Goal: Check status: Check status

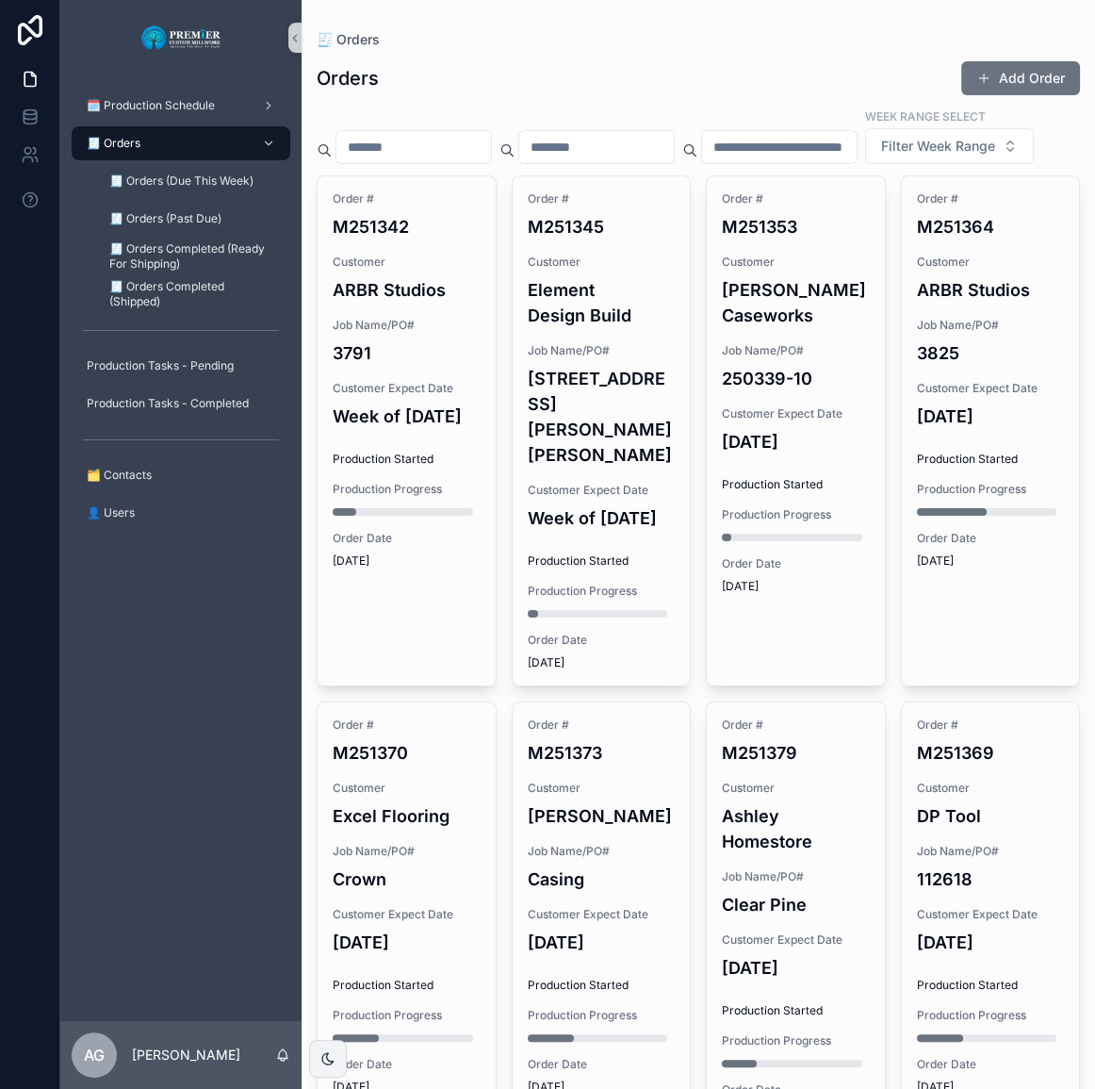
click at [636, 358] on span "Job Name/PO#" at bounding box center [602, 350] width 148 height 15
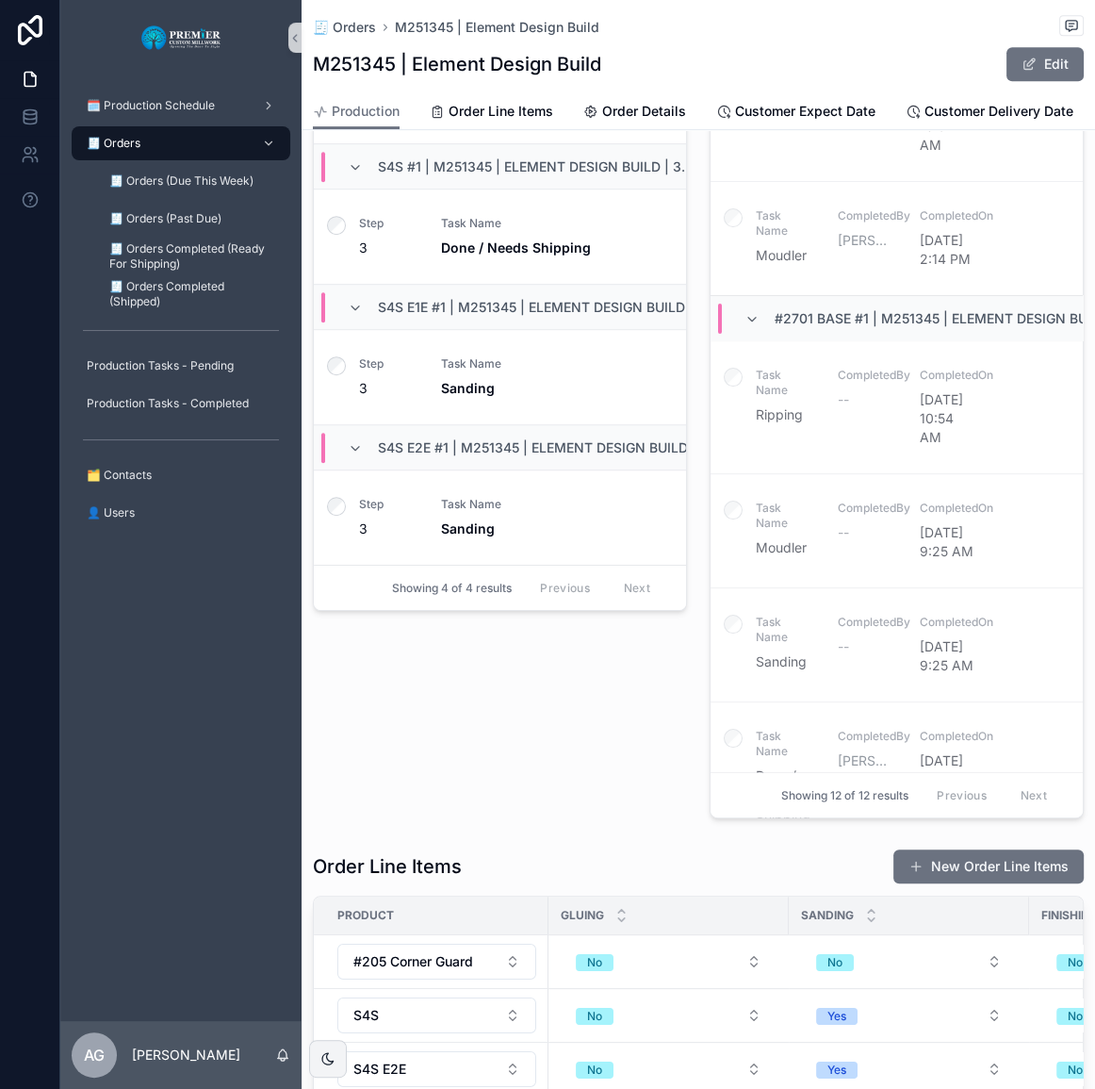
scroll to position [769, 0]
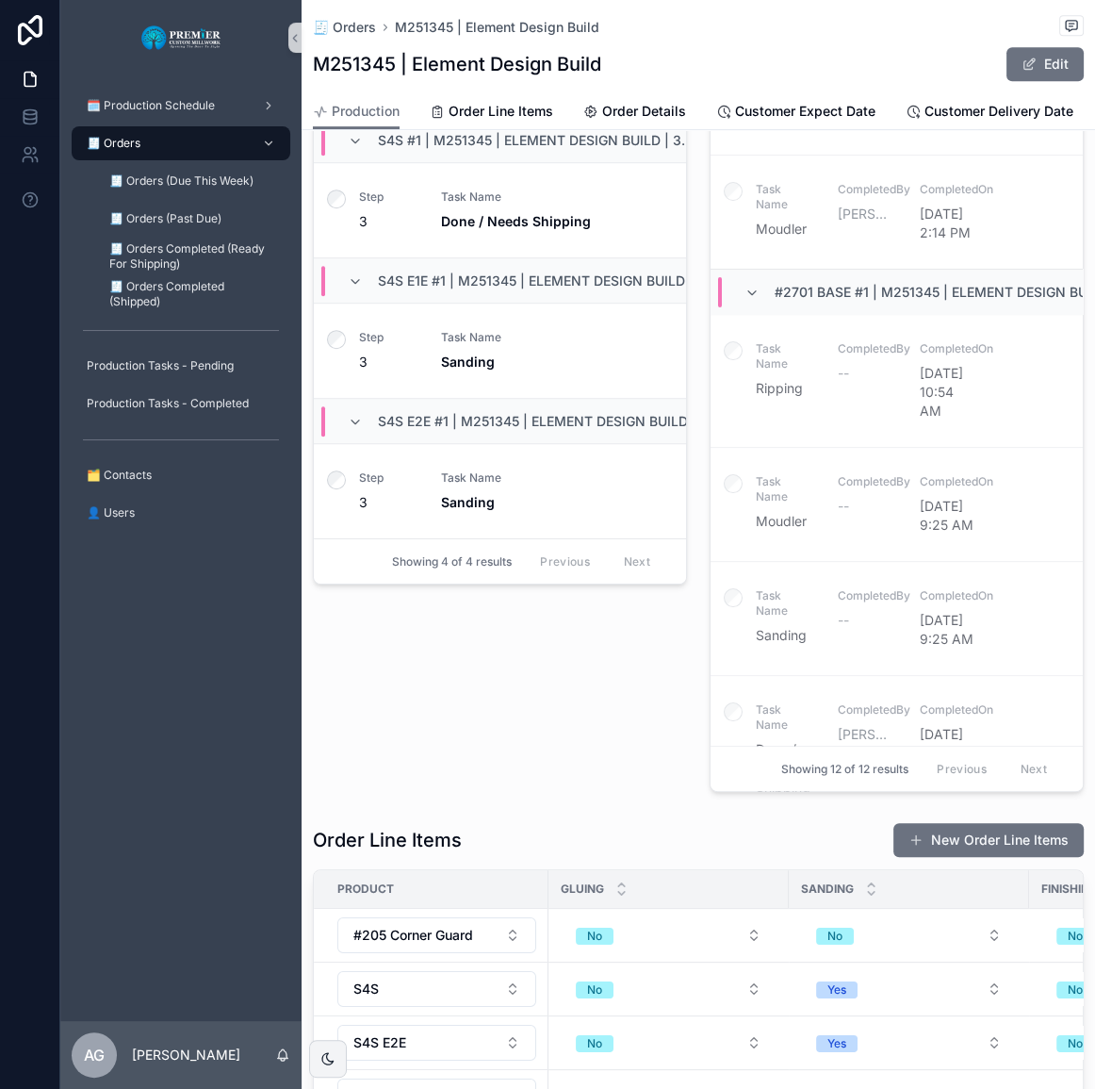
click at [346, 257] on div "scrollable content" at bounding box center [336, 210] width 45 height 94
click at [342, 373] on div "scrollable content" at bounding box center [336, 351] width 45 height 94
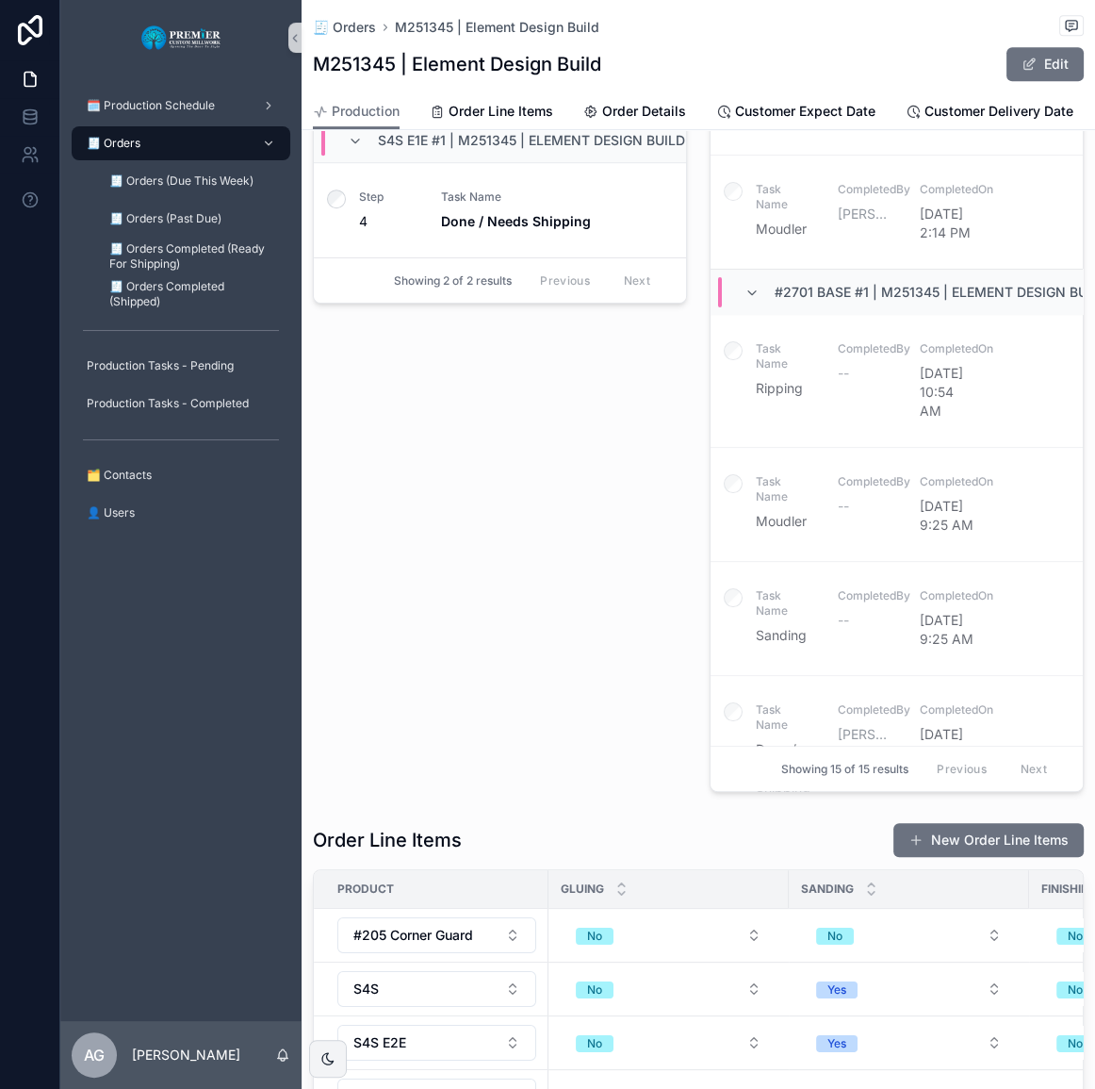
click at [351, 728] on div "Pending Production Items #205 Corner Guard #1 | M251345 | Element Design Build …" at bounding box center [500, 364] width 397 height 869
click at [327, 213] on label "scrollable content" at bounding box center [336, 201] width 19 height 24
click at [333, 208] on icon "scrollable content" at bounding box center [336, 198] width 19 height 19
click at [370, 364] on div "Pending Production Items #205 Corner Guard #1 | M251345 | Element Design Build …" at bounding box center [500, 364] width 397 height 869
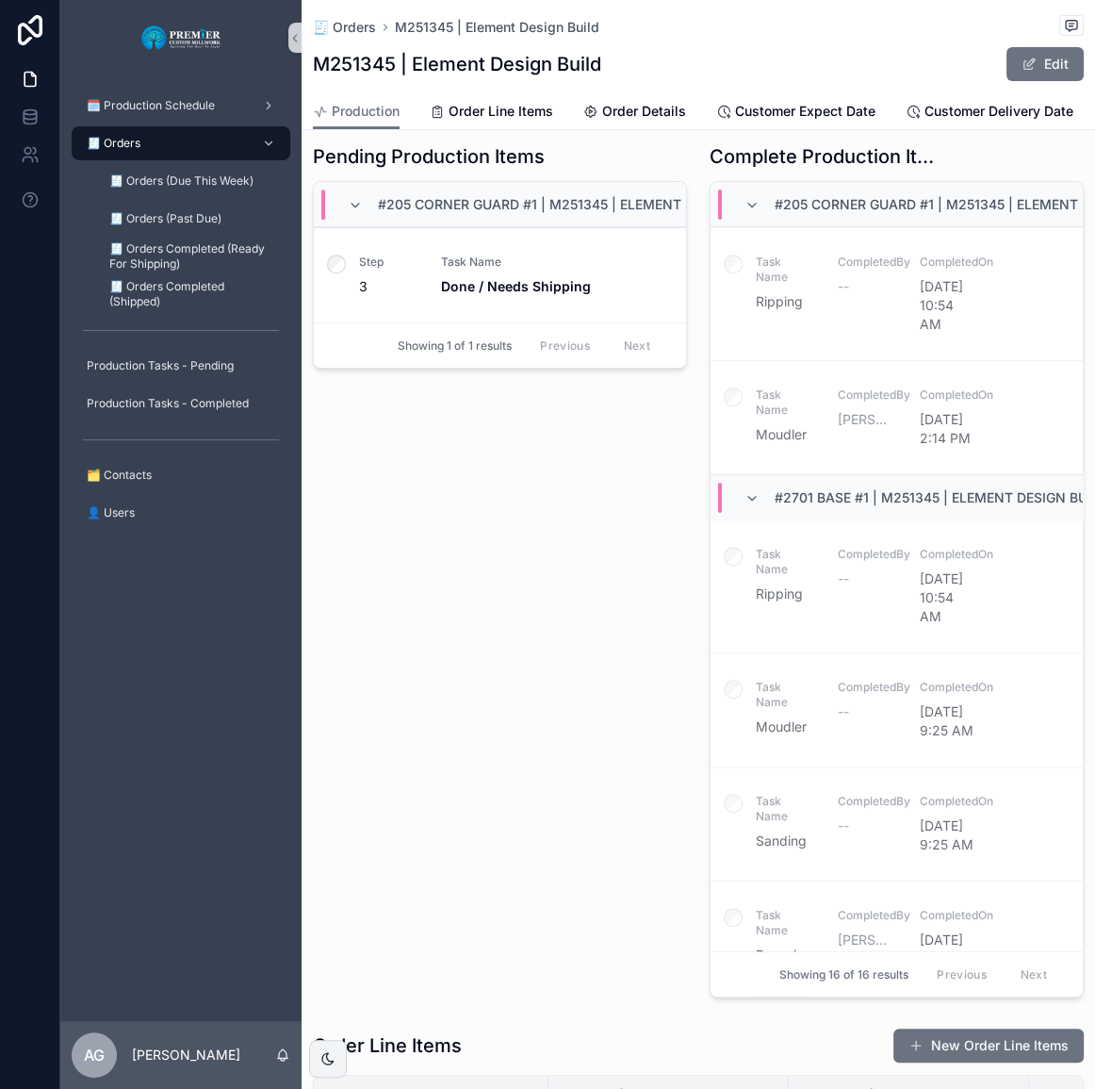
scroll to position [426, 0]
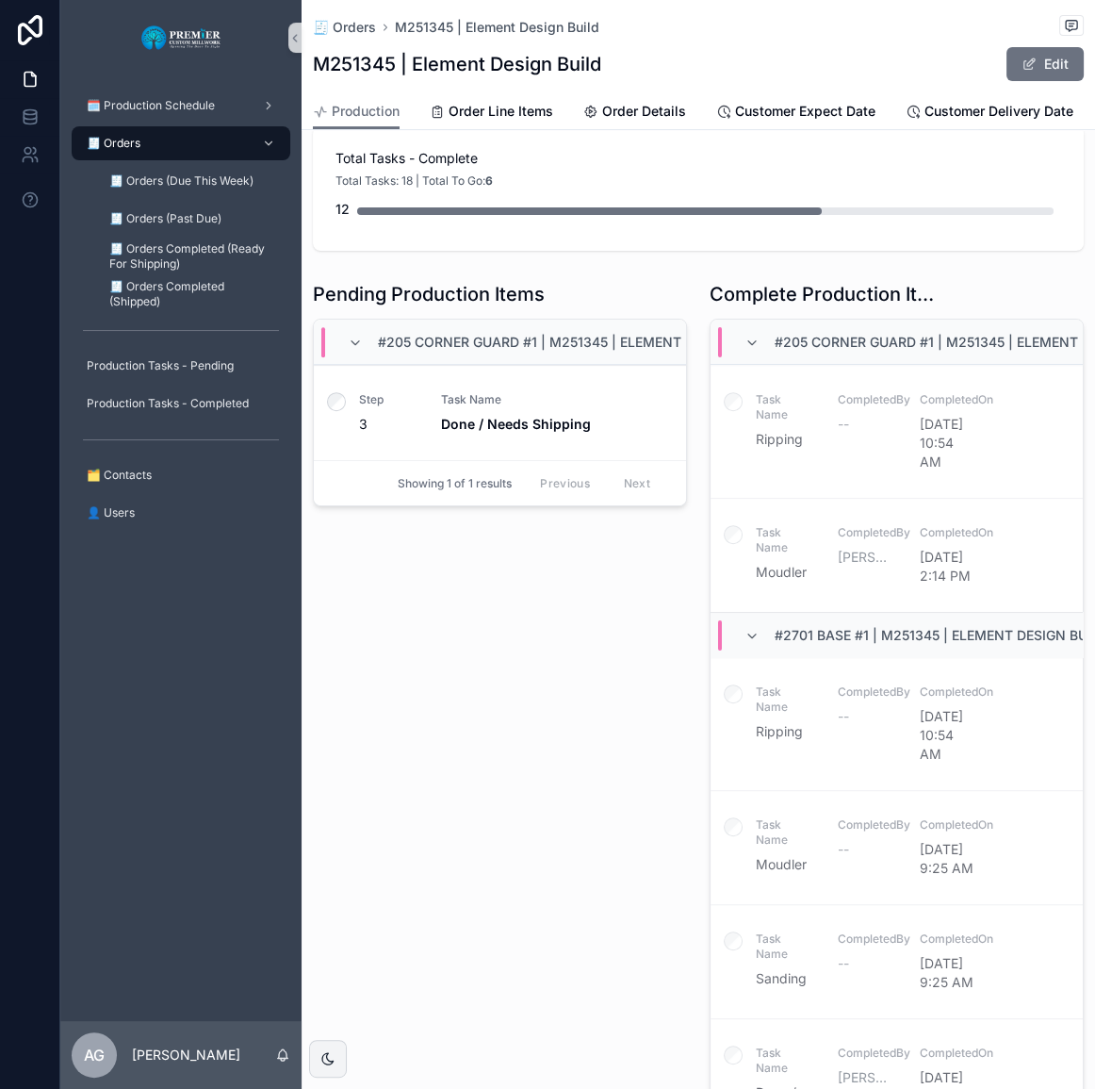
click at [349, 460] on div "scrollable content" at bounding box center [336, 413] width 45 height 94
click at [347, 460] on div "scrollable content" at bounding box center [336, 413] width 45 height 94
click at [345, 459] on div "scrollable content" at bounding box center [336, 413] width 45 height 94
